Goal: Browse casually: Explore the website without a specific task or goal

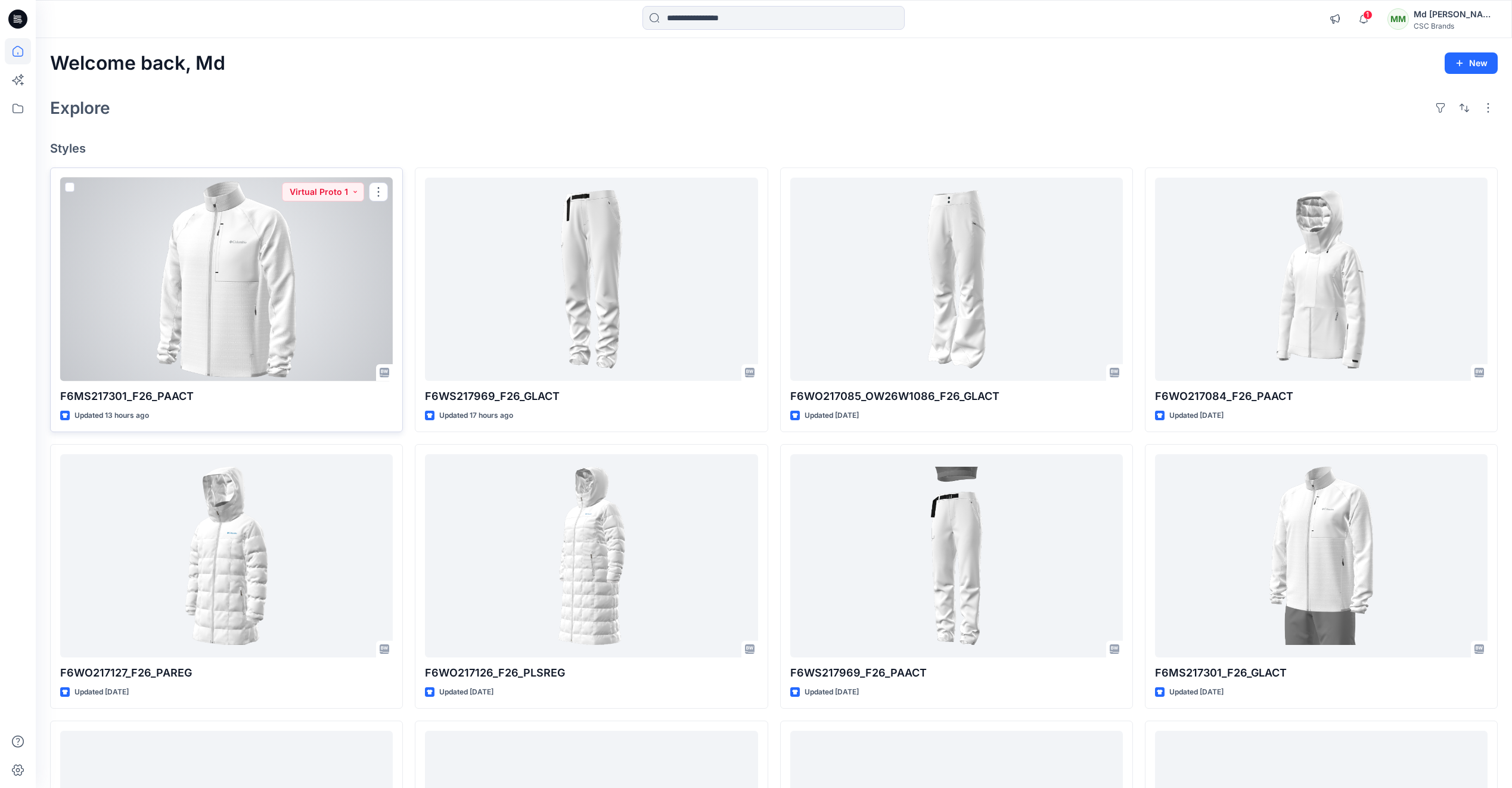
click at [236, 305] on div at bounding box center [226, 279] width 333 height 203
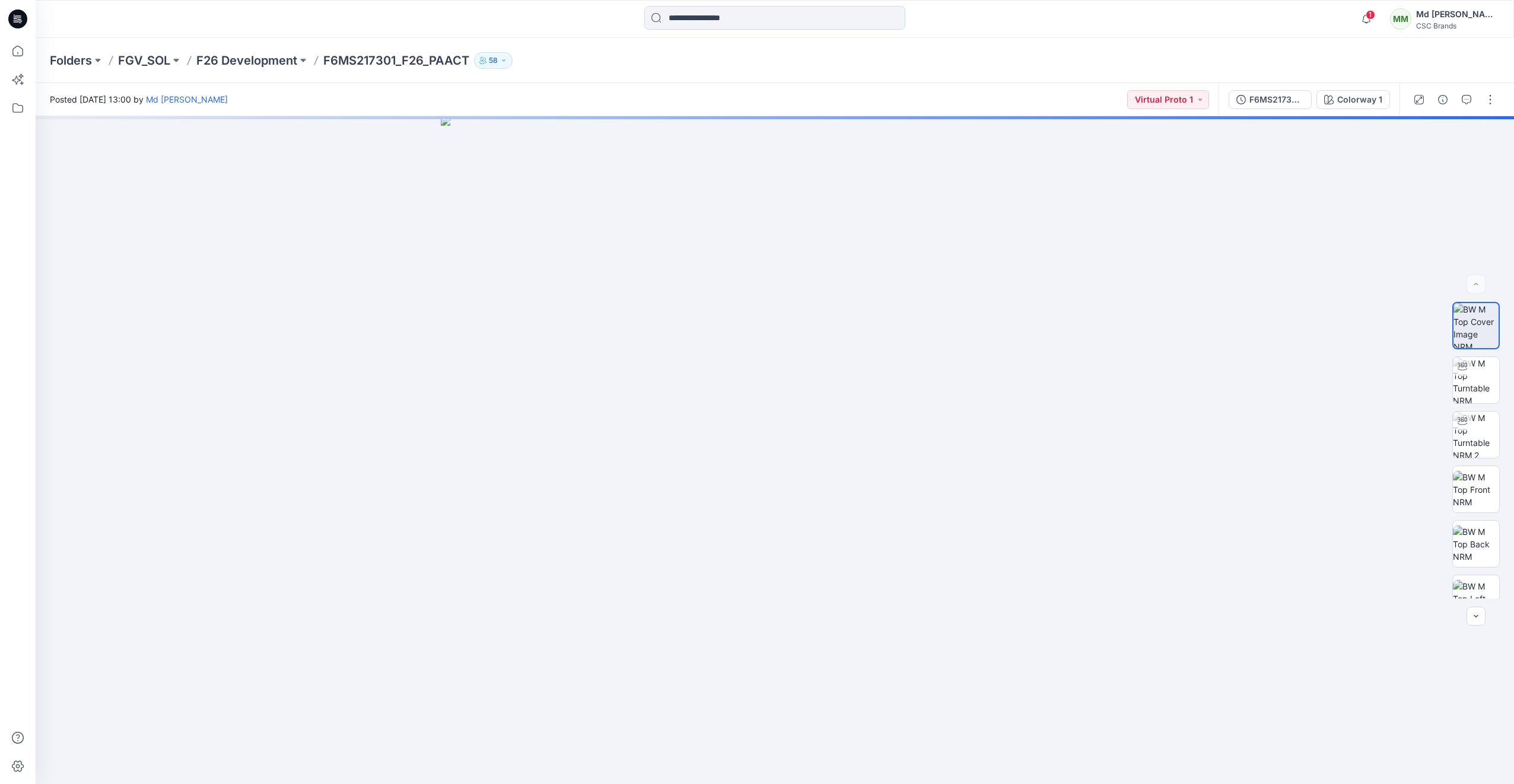
click at [22, 19] on icon at bounding box center [18, 19] width 19 height 19
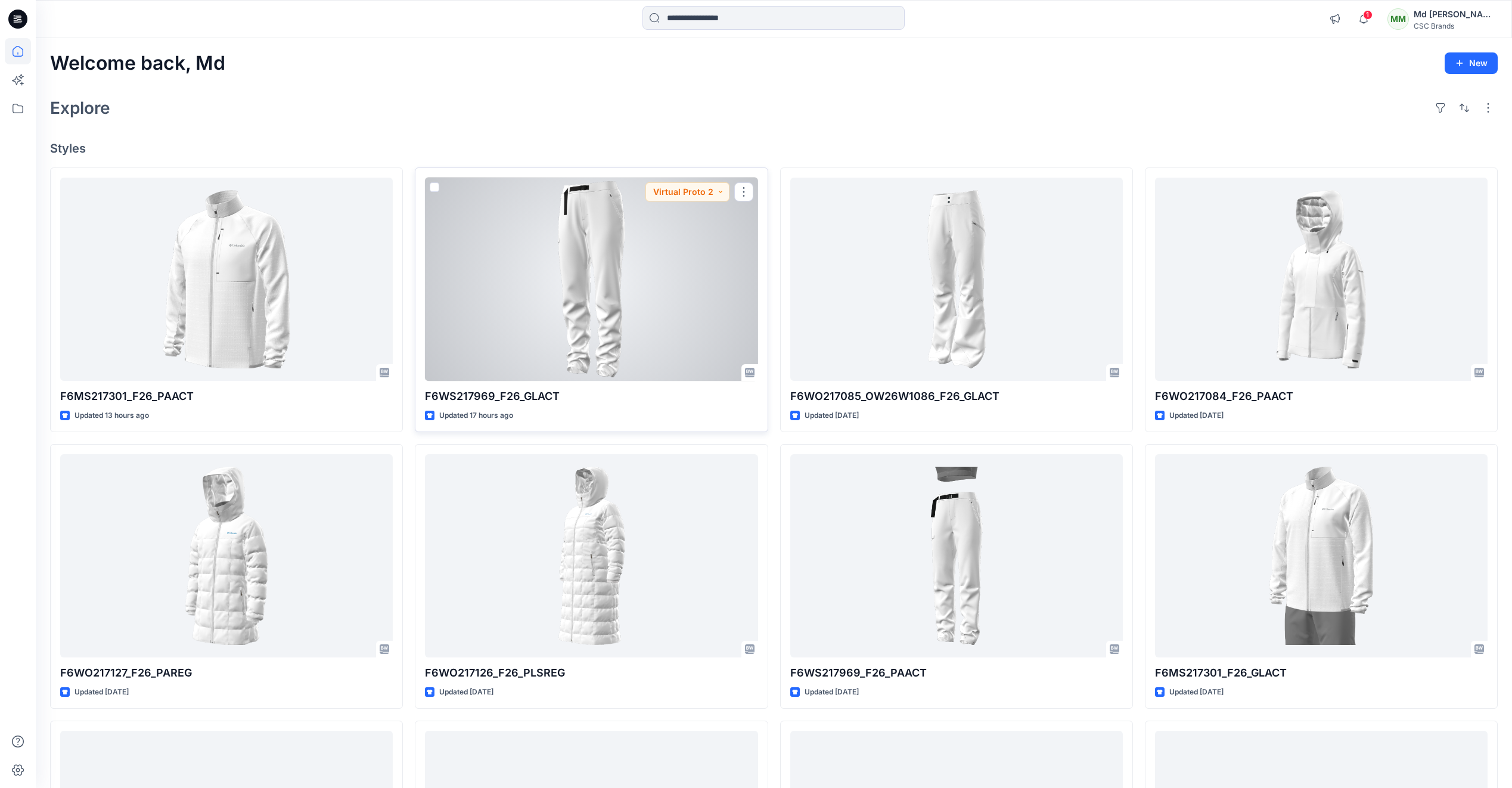
click at [513, 282] on div at bounding box center [591, 279] width 333 height 203
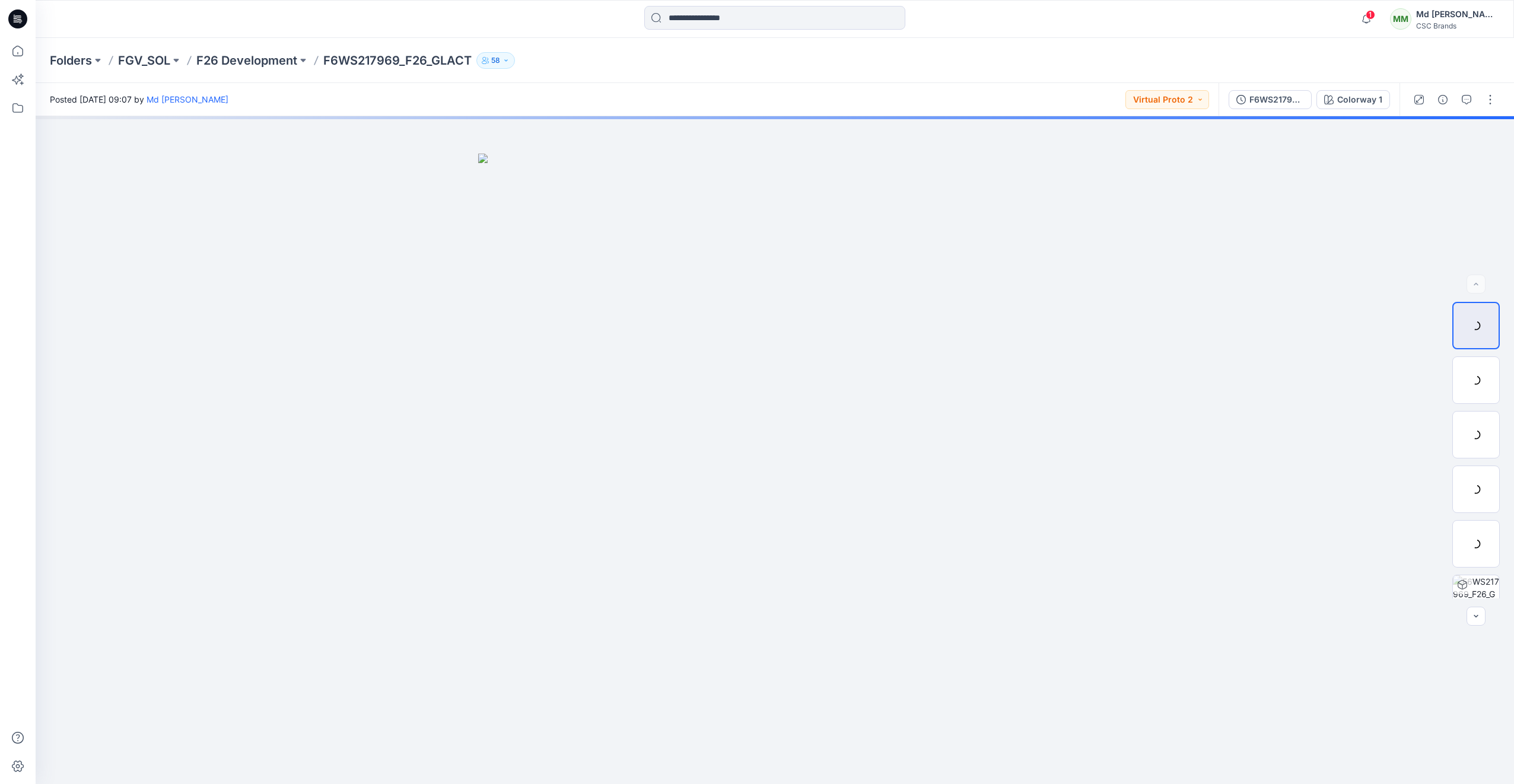
click at [19, 15] on icon at bounding box center [18, 19] width 19 height 19
